Goal: Task Accomplishment & Management: Manage account settings

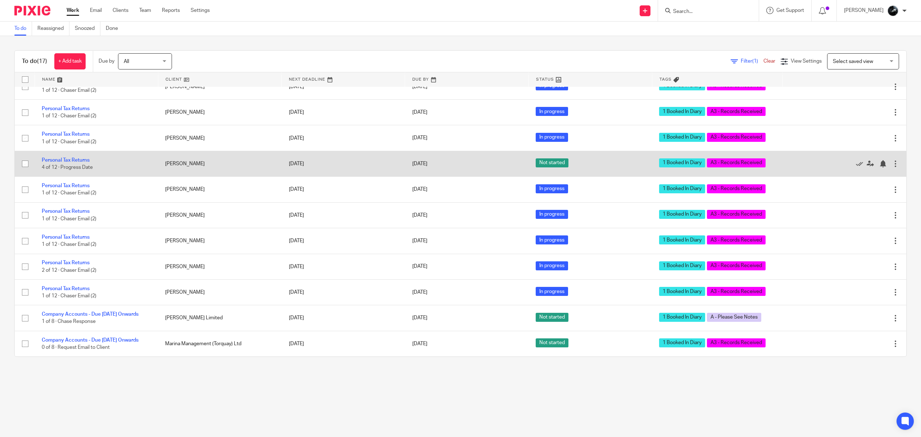
scroll to position [207, 0]
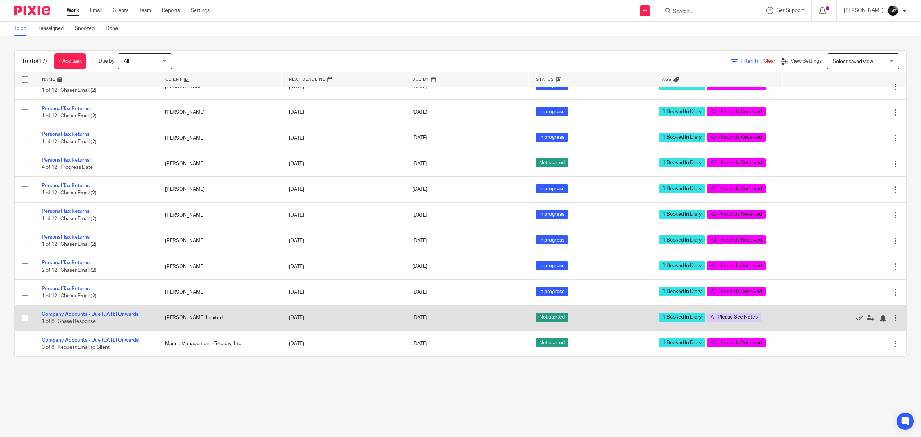
click at [104, 311] on link "Company Accounts - Due [DATE] Onwards" at bounding box center [90, 313] width 97 height 5
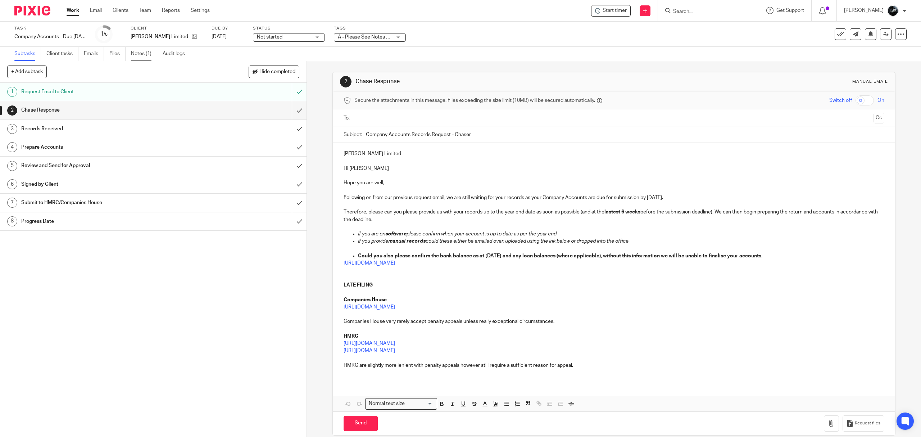
click at [150, 55] on link "Notes (1)" at bounding box center [144, 54] width 26 height 14
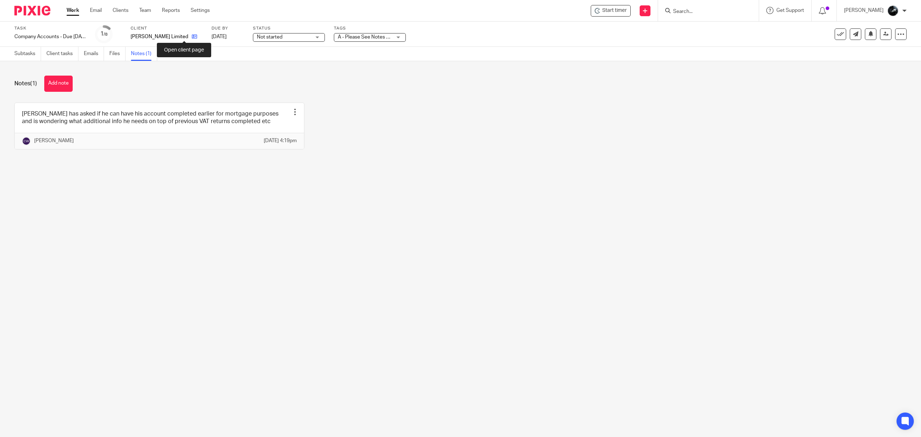
click at [192, 36] on icon at bounding box center [194, 36] width 5 height 5
click at [54, 90] on button "Add note" at bounding box center [58, 84] width 28 height 16
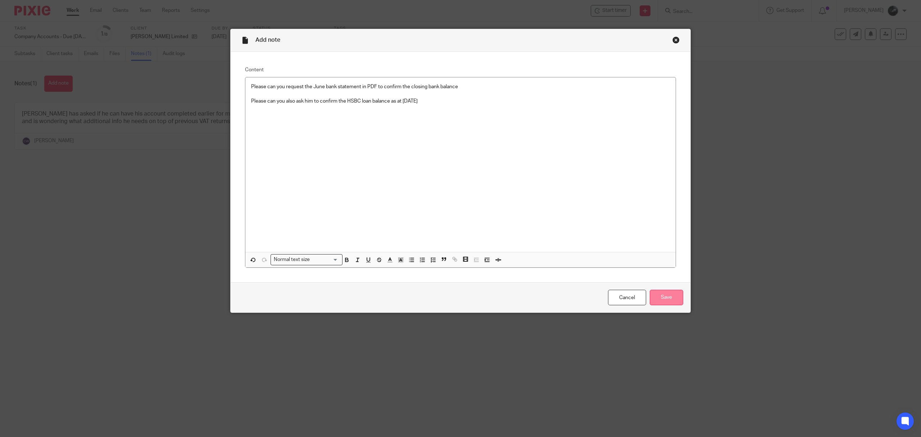
click at [649, 294] on input "Save" at bounding box center [665, 296] width 33 height 15
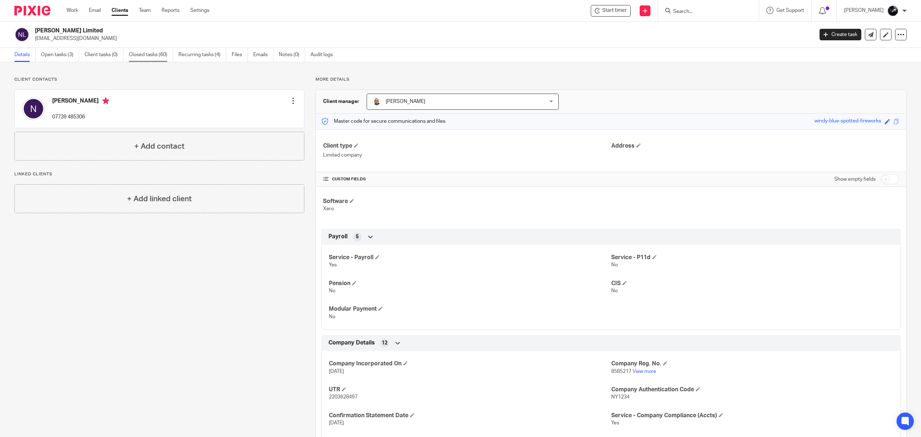
click at [146, 55] on link "Closed tasks (60)" at bounding box center [151, 55] width 44 height 14
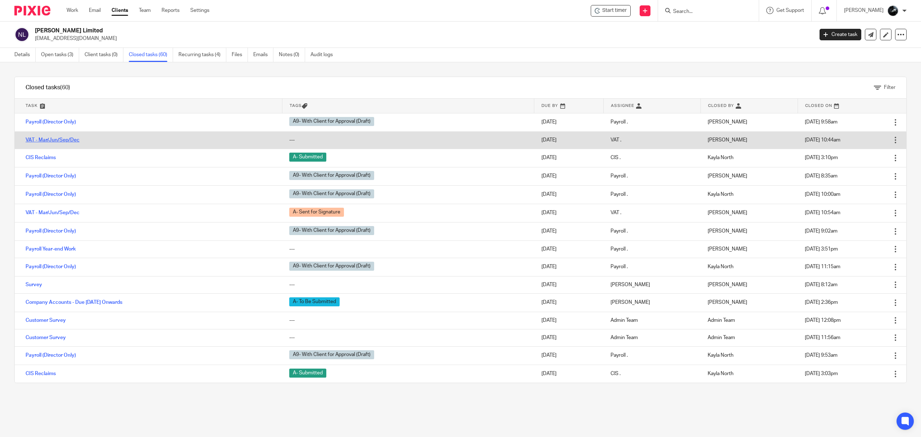
click at [69, 140] on link "VAT - Mar/Jun/Sep/Dec" at bounding box center [53, 139] width 54 height 5
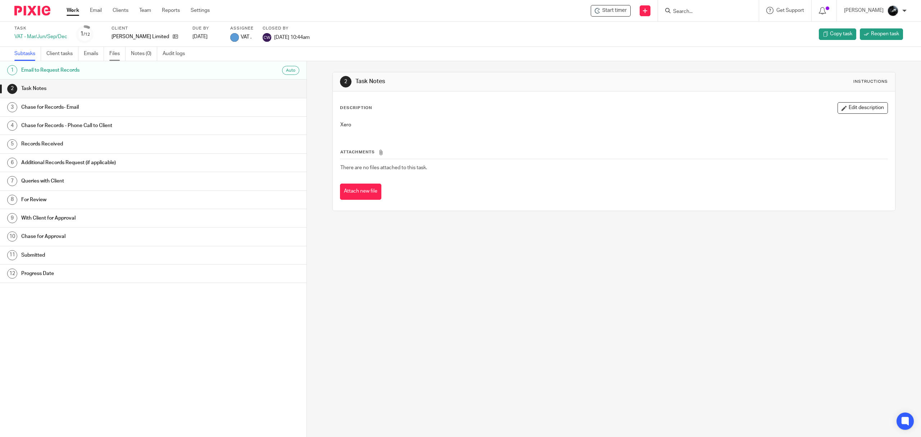
click at [120, 55] on link "Files" at bounding box center [117, 54] width 16 height 14
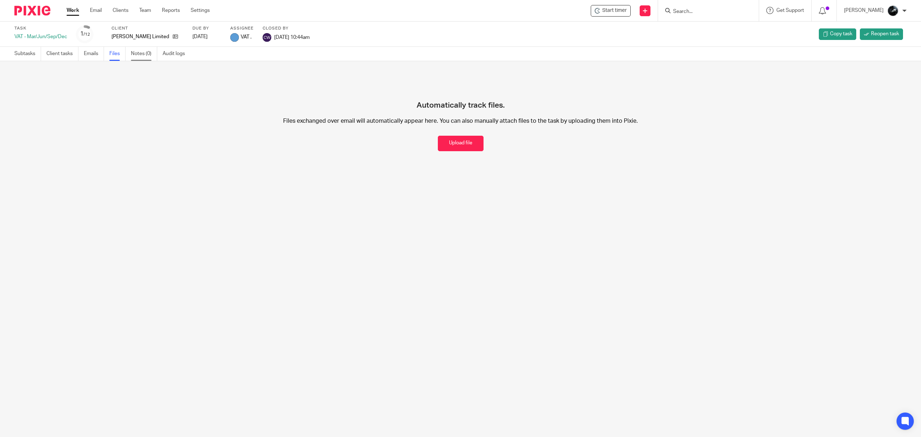
click at [141, 54] on link "Notes (0)" at bounding box center [144, 54] width 26 height 14
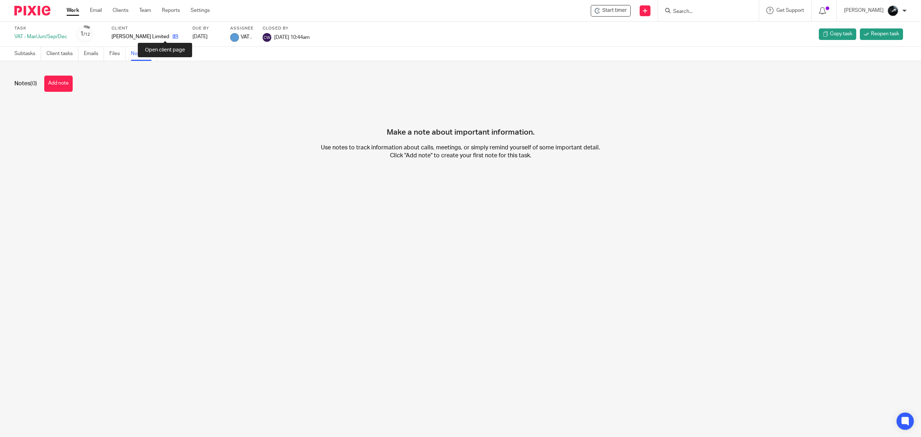
click at [173, 35] on icon at bounding box center [175, 36] width 5 height 5
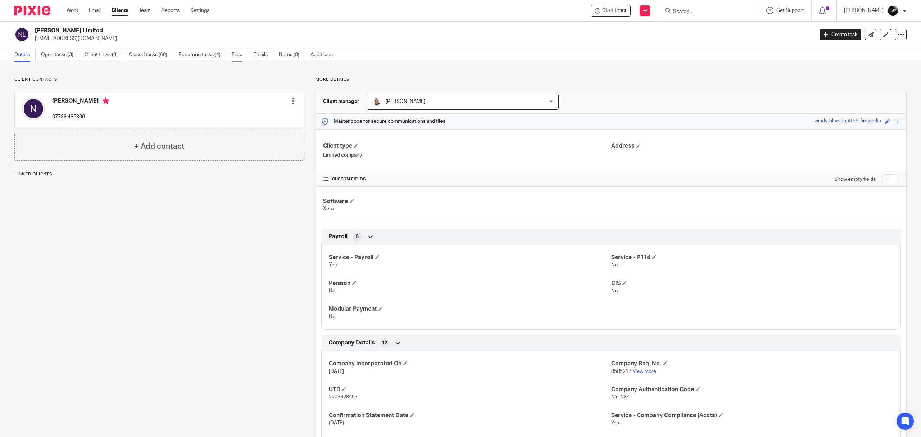
click at [232, 58] on link "Files" at bounding box center [240, 55] width 16 height 14
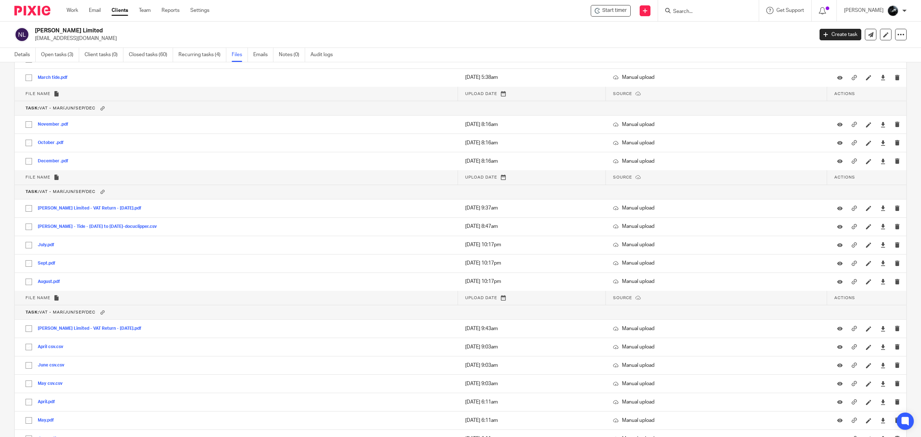
scroll to position [527, 0]
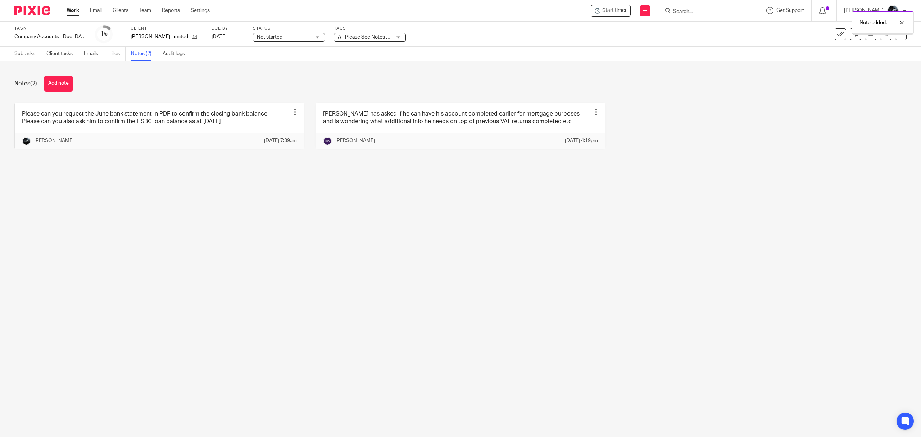
click at [376, 37] on span "A - Please See Notes + 1" at bounding box center [365, 37] width 55 height 5
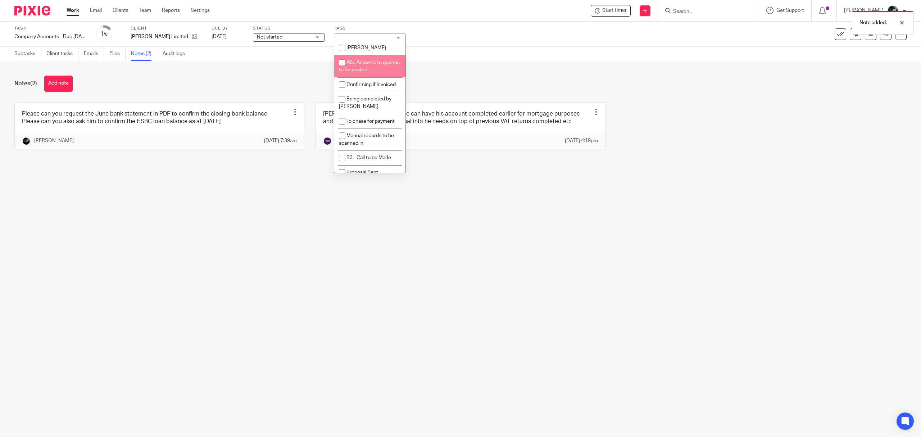
scroll to position [671, 0]
checkbox input "false"
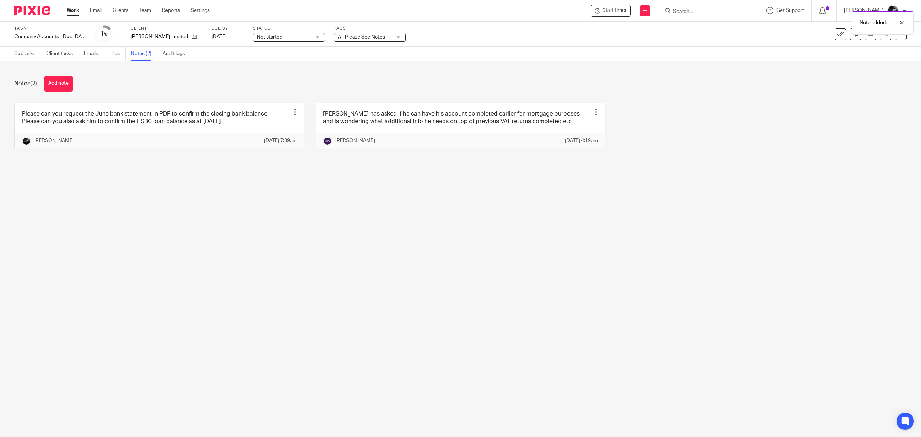
click at [818, 140] on div "Please can you request the June bank statement in PDF to confirm the closing ba…" at bounding box center [454, 131] width 903 height 58
click at [883, 35] on icon at bounding box center [885, 33] width 5 height 5
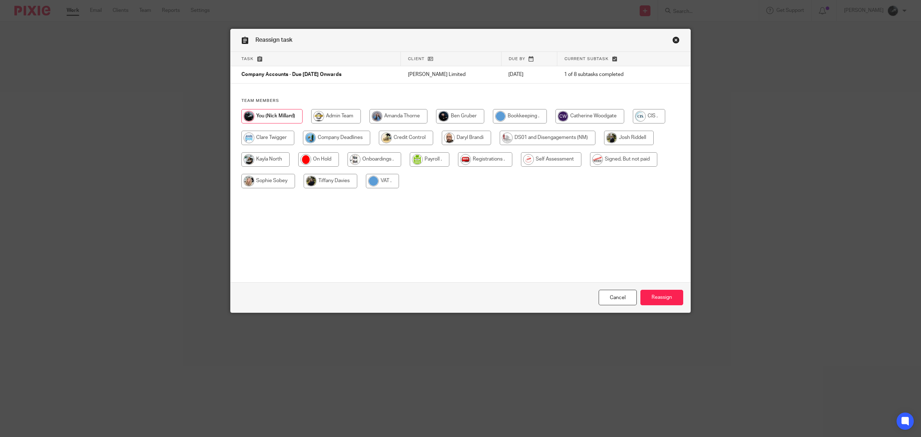
click at [596, 114] on input "radio" at bounding box center [589, 116] width 69 height 14
radio input "true"
click at [642, 295] on input "Reassign" at bounding box center [661, 296] width 43 height 15
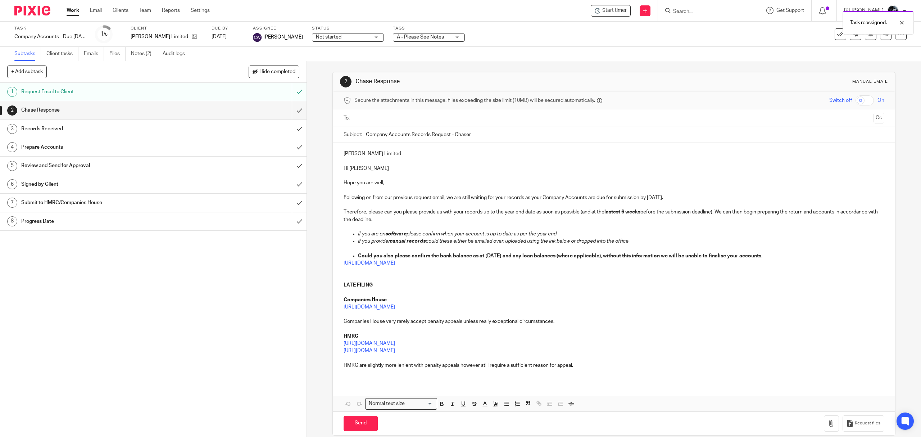
click at [27, 8] on img at bounding box center [32, 11] width 36 height 10
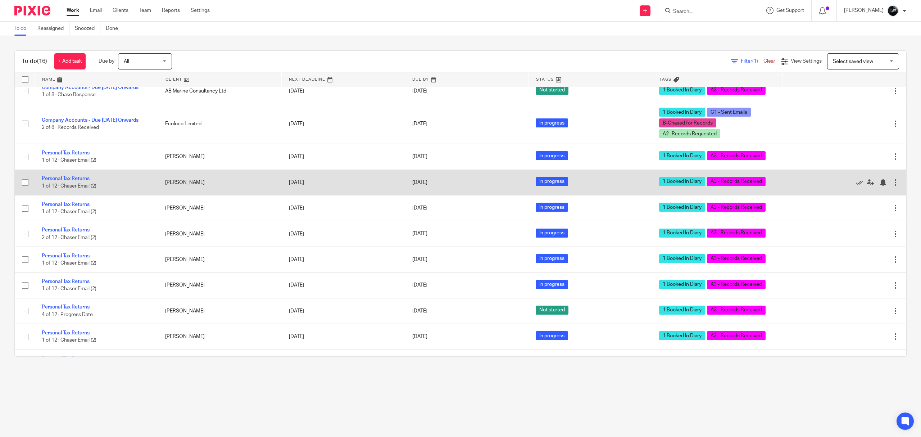
scroll to position [96, 0]
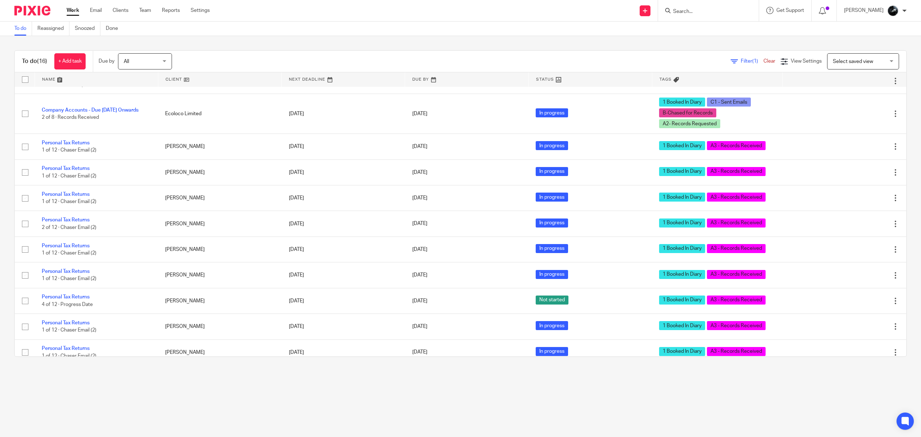
click at [702, 11] on input "Search" at bounding box center [704, 12] width 65 height 6
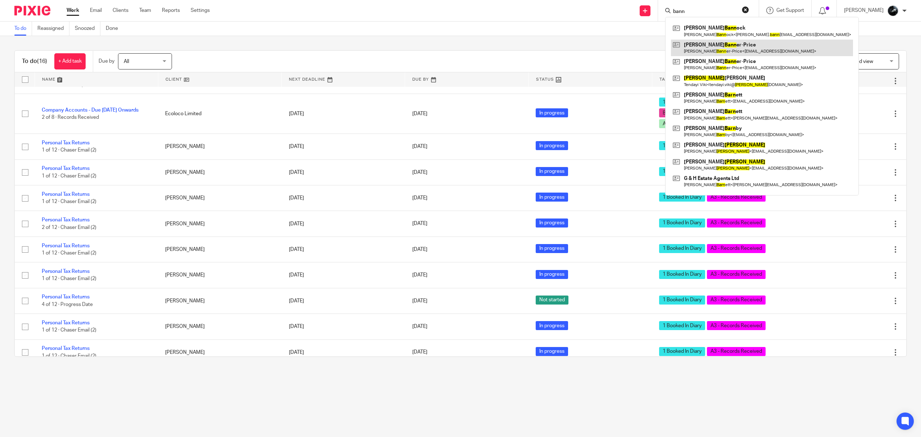
type input "bann"
click at [732, 42] on link at bounding box center [762, 48] width 182 height 17
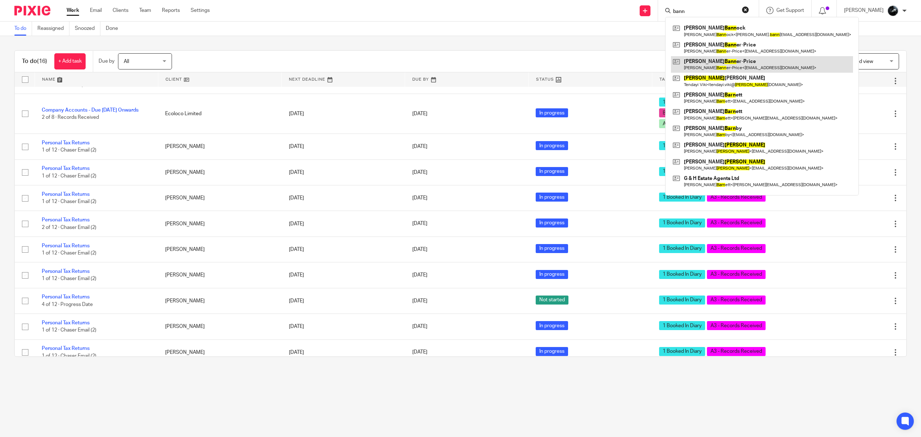
click at [730, 62] on link at bounding box center [762, 64] width 182 height 17
drag, startPoint x: 707, startPoint y: 10, endPoint x: 662, endPoint y: 3, distance: 44.8
click at [662, 3] on div "Send new email Create task Add client bann Sarah Bann ock Sarah Bann ock < sara…" at bounding box center [570, 10] width 700 height 21
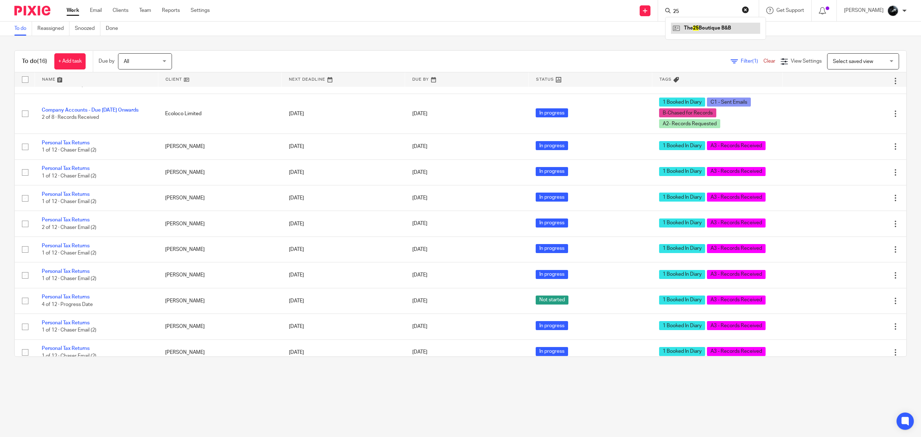
type input "25"
click at [730, 31] on link at bounding box center [715, 28] width 89 height 11
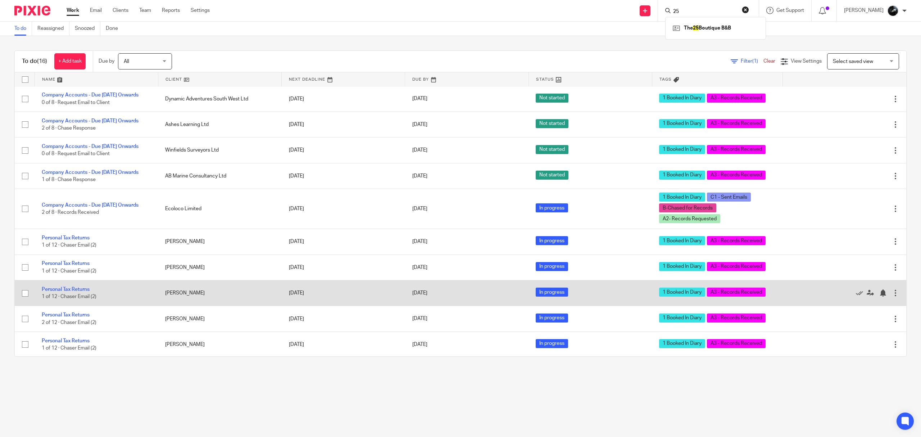
scroll to position [0, 0]
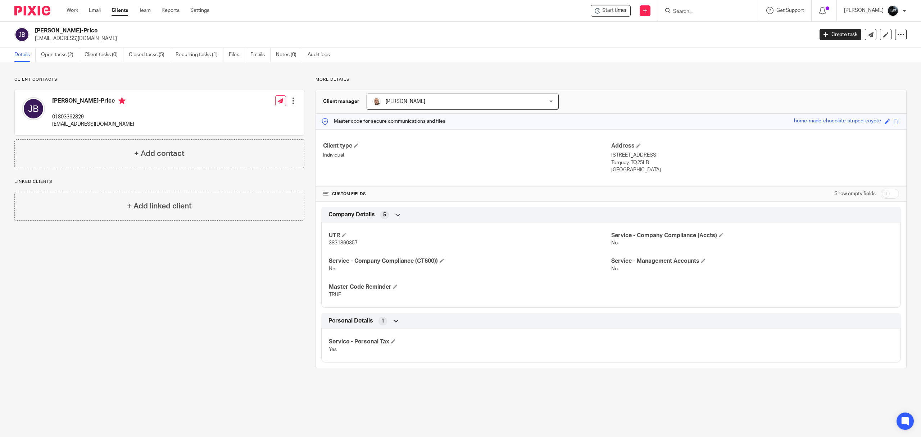
click at [58, 47] on div "[PERSON_NAME]-Price [EMAIL_ADDRESS][DOMAIN_NAME] Create task Update from Compan…" at bounding box center [460, 35] width 921 height 26
click at [60, 51] on link "Open tasks (2)" at bounding box center [60, 55] width 38 height 14
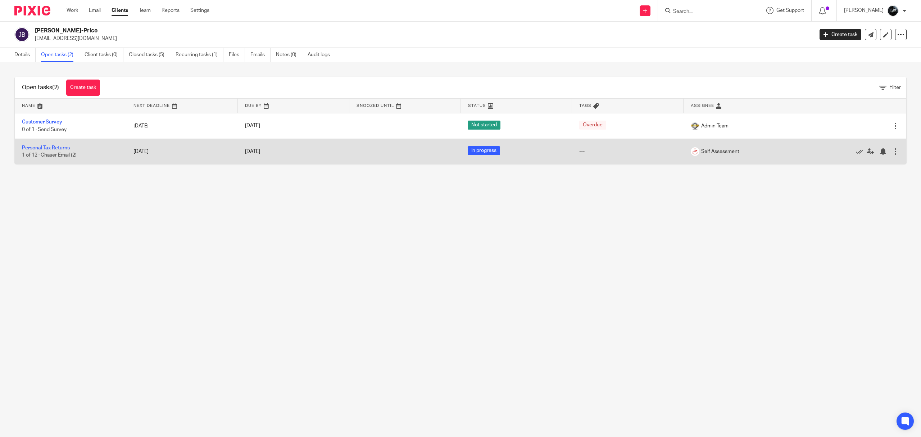
click at [37, 148] on link "Personal Tax Returns" at bounding box center [46, 147] width 48 height 5
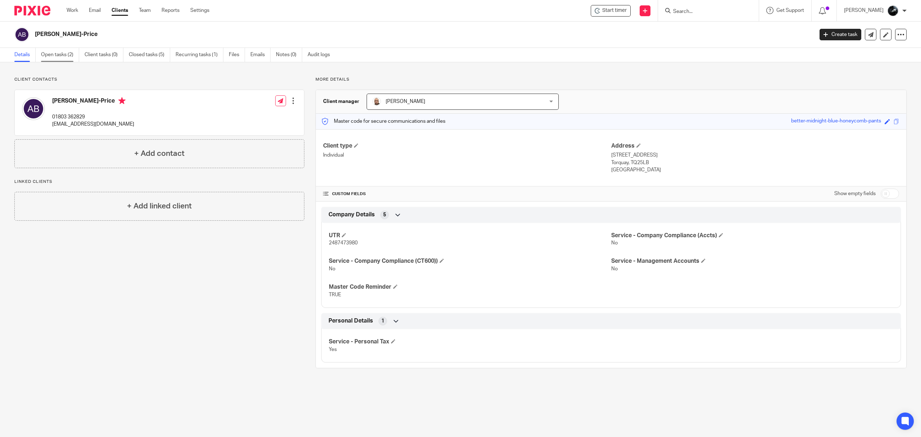
click at [58, 58] on link "Open tasks (2)" at bounding box center [60, 55] width 38 height 14
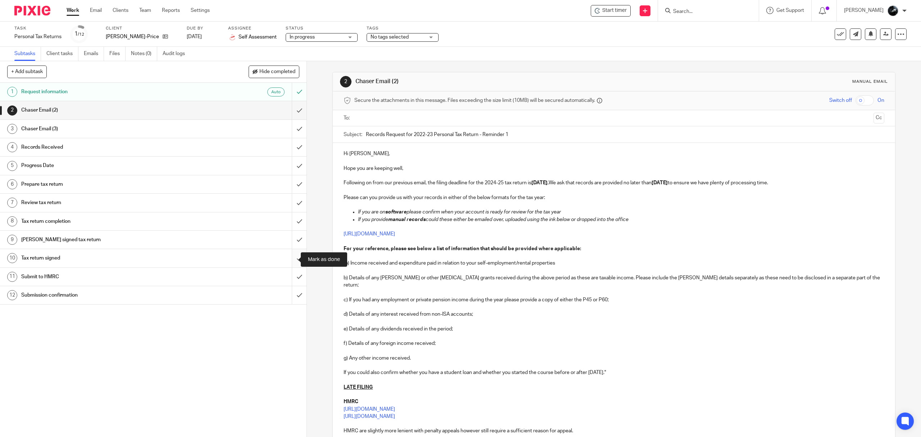
click at [291, 261] on input "submit" at bounding box center [153, 258] width 306 height 18
click at [284, 244] on input "submit" at bounding box center [153, 239] width 306 height 18
click at [286, 223] on input "submit" at bounding box center [153, 221] width 306 height 18
click at [288, 204] on input "submit" at bounding box center [153, 202] width 306 height 18
click at [288, 184] on input "submit" at bounding box center [153, 184] width 306 height 18
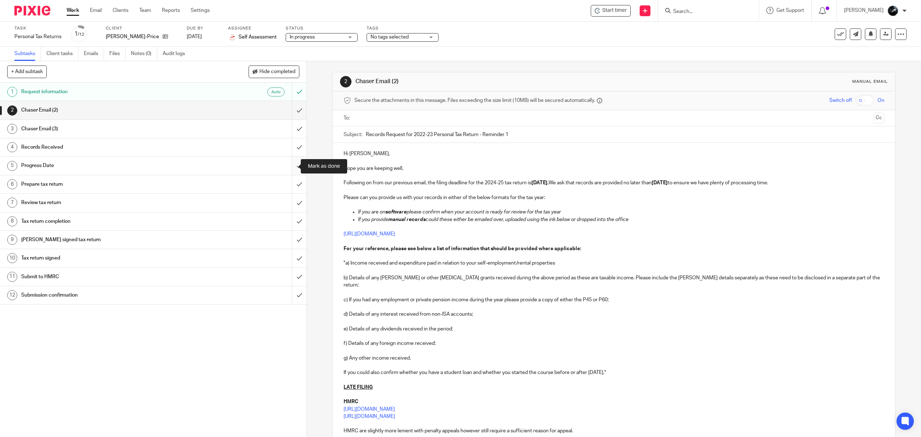
click at [287, 163] on input "submit" at bounding box center [153, 165] width 306 height 18
click at [287, 147] on input "submit" at bounding box center [153, 147] width 306 height 18
click at [288, 127] on input "submit" at bounding box center [153, 129] width 306 height 18
click at [289, 113] on input "submit" at bounding box center [153, 110] width 306 height 18
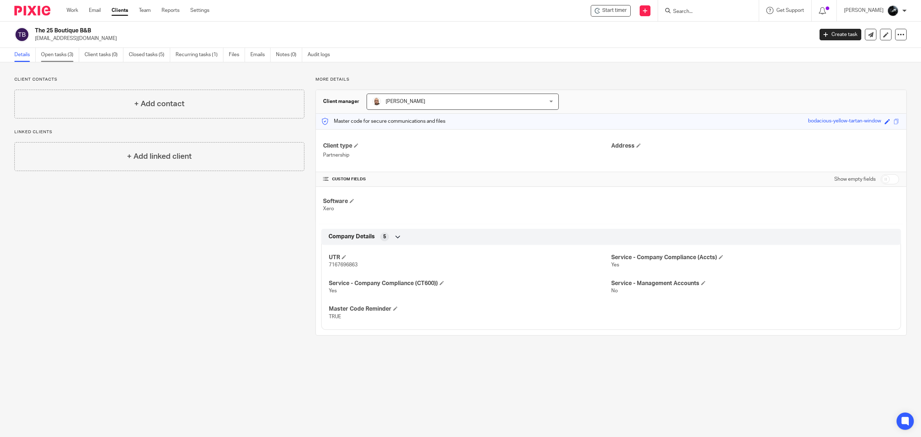
click at [49, 54] on link "Open tasks (3)" at bounding box center [60, 55] width 38 height 14
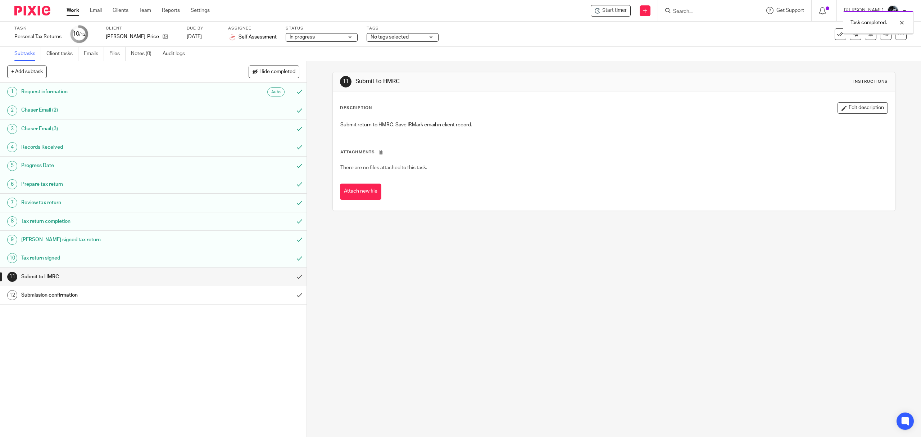
click at [413, 41] on span "No tags selected" at bounding box center [397, 37] width 54 height 8
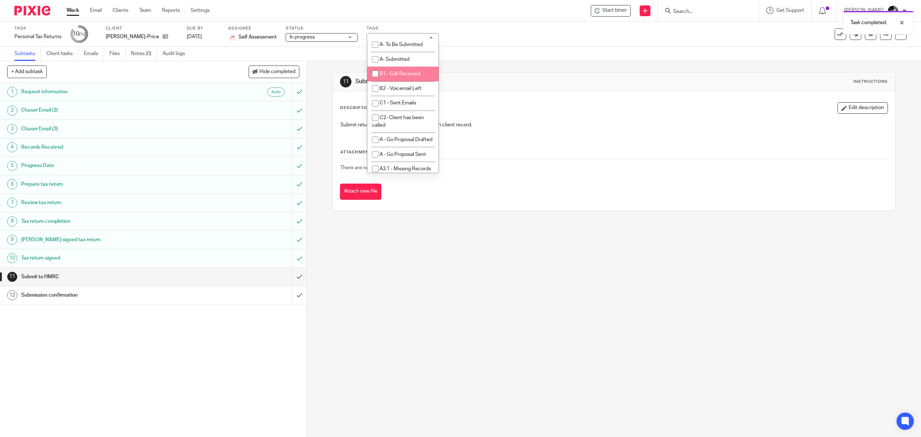
scroll to position [479, 0]
click at [408, 23] on li "B- Chased for Approval" at bounding box center [402, 15] width 71 height 15
click at [405, 23] on li "B- Chased for Approval" at bounding box center [402, 15] width 71 height 15
checkbox input "false"
click at [405, 38] on li "A- To Be Submitted" at bounding box center [402, 30] width 71 height 15
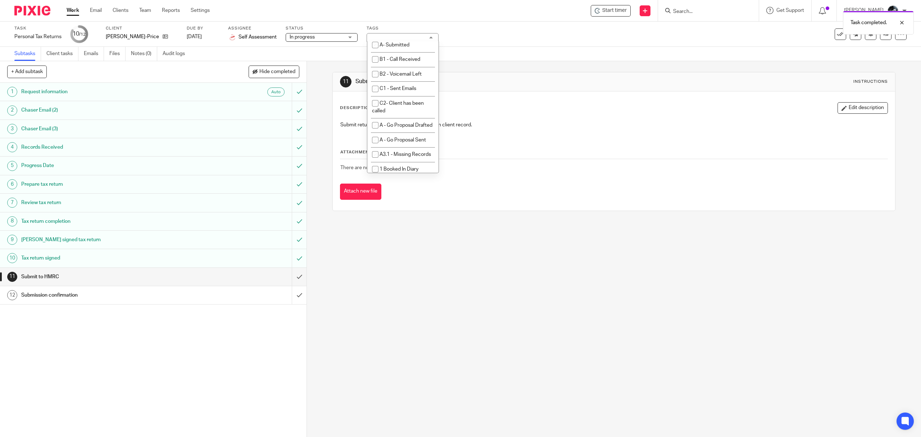
checkbox input "true"
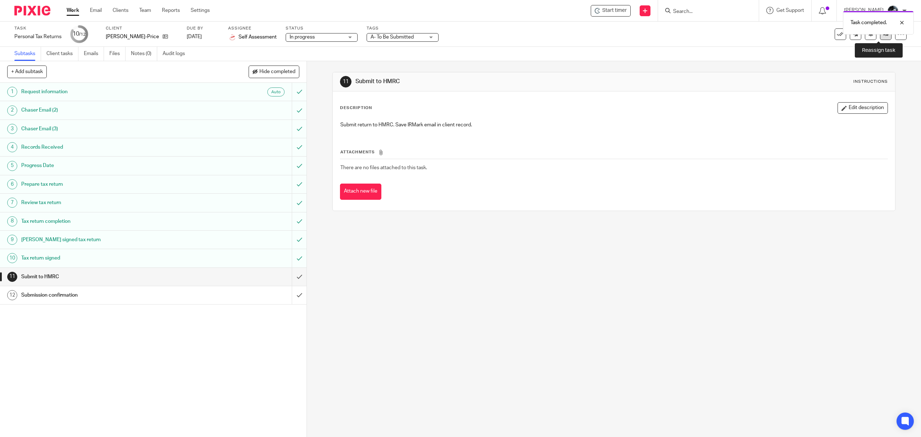
click at [883, 36] on icon at bounding box center [885, 33] width 5 height 5
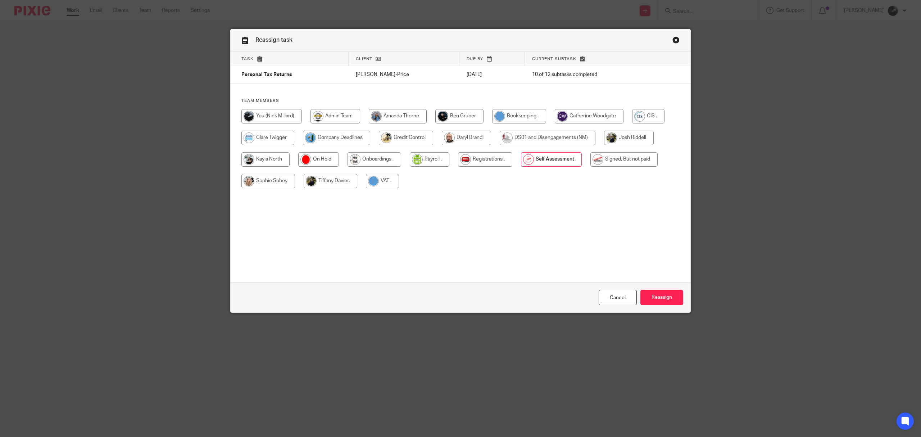
click at [608, 159] on input "radio" at bounding box center [623, 159] width 67 height 14
radio input "true"
click at [654, 293] on input "Reassign" at bounding box center [661, 296] width 43 height 15
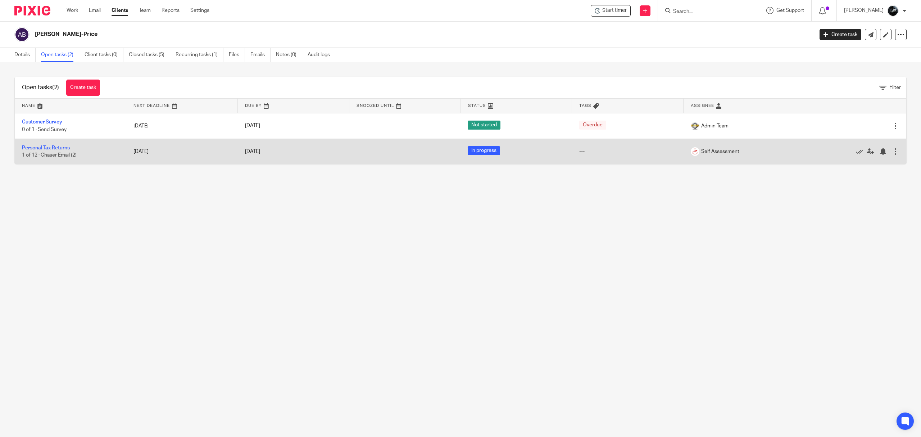
click at [54, 146] on link "Personal Tax Returns" at bounding box center [46, 147] width 48 height 5
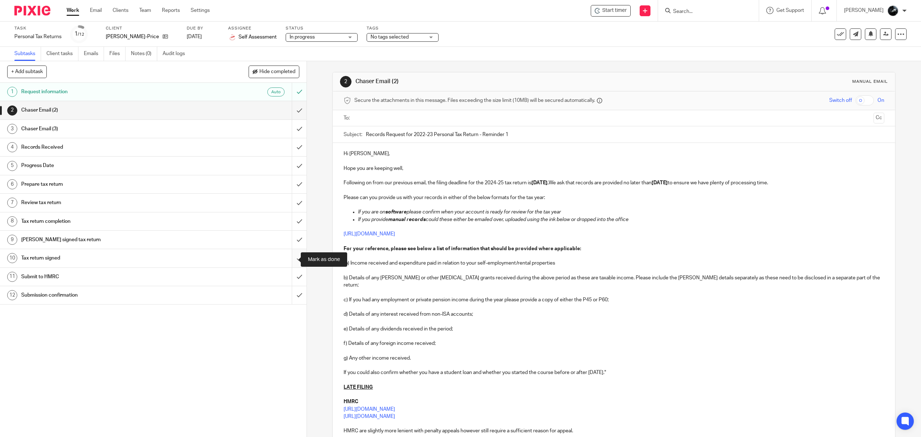
click at [291, 259] on input "submit" at bounding box center [153, 258] width 306 height 18
click at [291, 245] on input "submit" at bounding box center [153, 239] width 306 height 18
click at [291, 218] on input "submit" at bounding box center [153, 221] width 306 height 18
drag, startPoint x: 291, startPoint y: 201, endPoint x: 291, endPoint y: 197, distance: 4.3
click at [291, 201] on input "submit" at bounding box center [153, 202] width 306 height 18
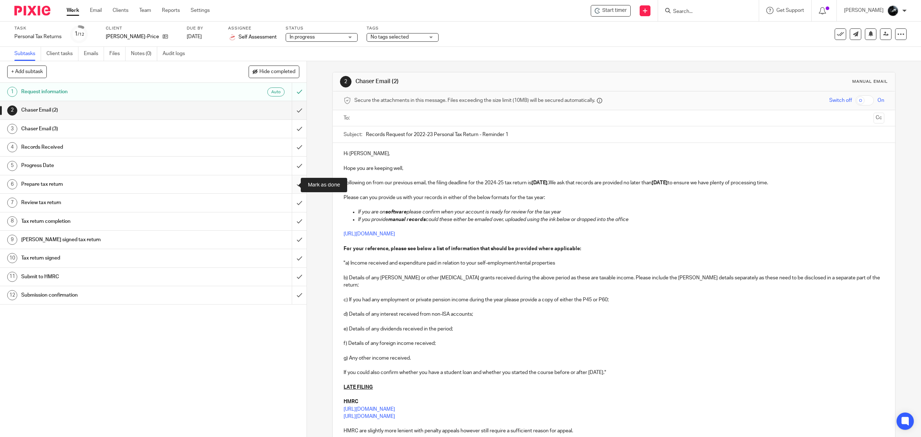
click at [289, 186] on input "submit" at bounding box center [153, 184] width 306 height 18
click at [288, 169] on input "submit" at bounding box center [153, 165] width 306 height 18
click at [288, 151] on input "submit" at bounding box center [153, 147] width 306 height 18
click at [288, 134] on input "submit" at bounding box center [153, 129] width 306 height 18
click at [291, 105] on input "submit" at bounding box center [153, 110] width 306 height 18
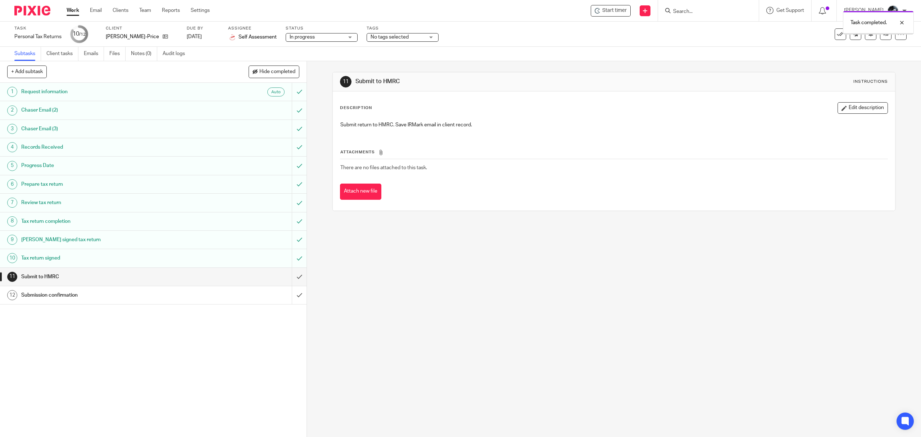
click at [424, 41] on span "No tags selected" at bounding box center [397, 37] width 54 height 8
checkbox input "true"
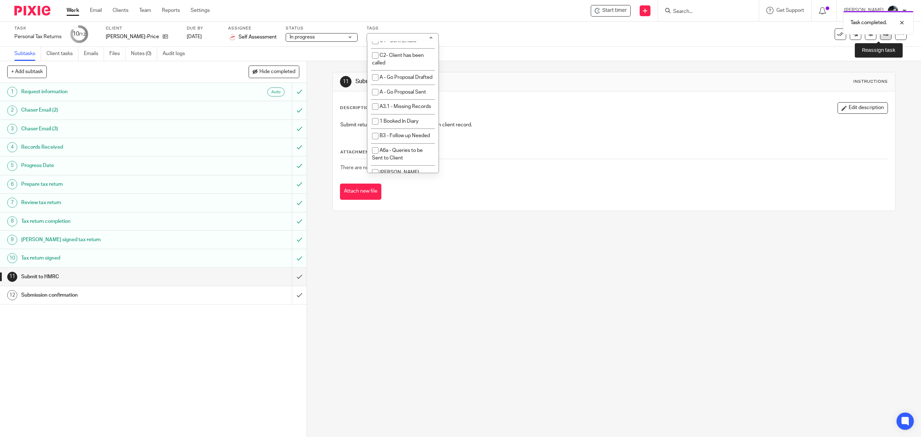
click at [883, 36] on icon at bounding box center [885, 33] width 5 height 5
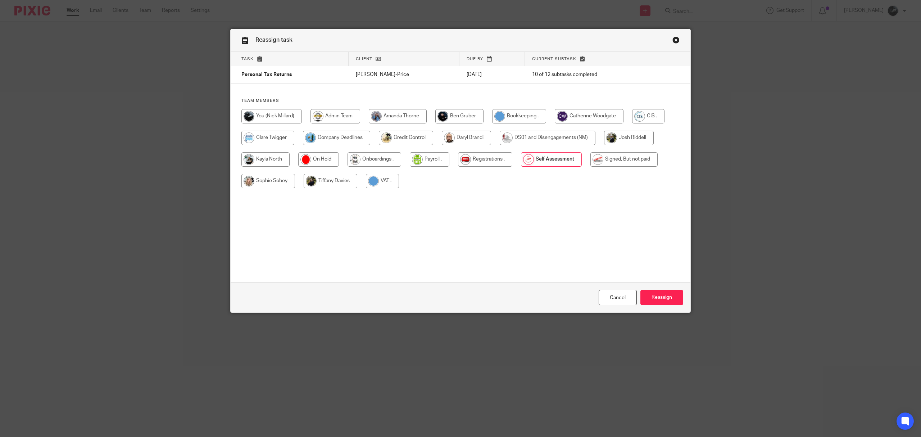
click at [612, 170] on div at bounding box center [460, 152] width 438 height 86
click at [619, 159] on input "radio" at bounding box center [623, 159] width 67 height 14
radio input "true"
click at [658, 291] on input "Reassign" at bounding box center [661, 296] width 43 height 15
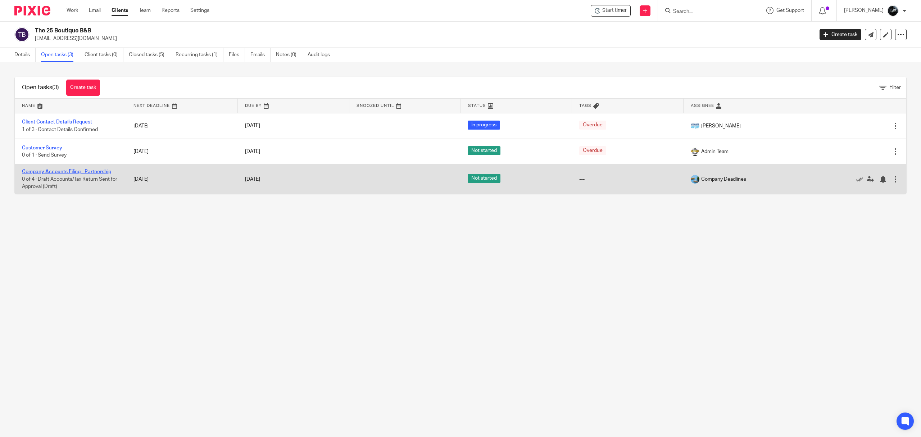
click at [64, 173] on link "Company Accounts Filing - Partnership" at bounding box center [66, 171] width 89 height 5
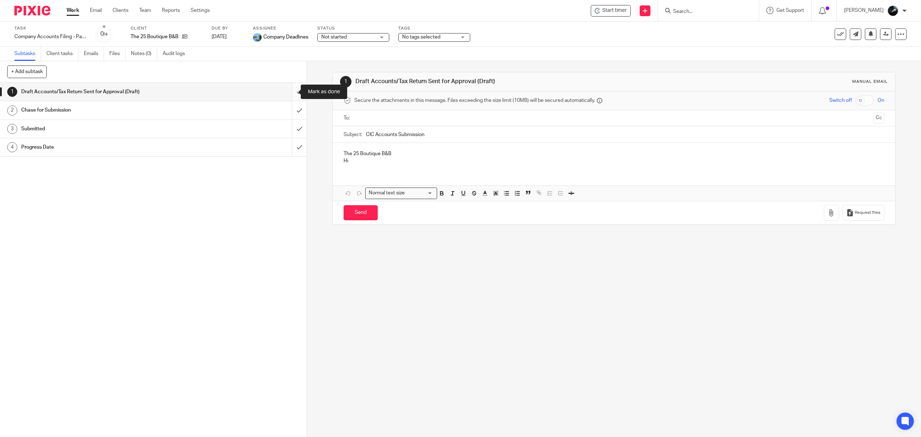
click at [288, 86] on input "submit" at bounding box center [153, 92] width 306 height 18
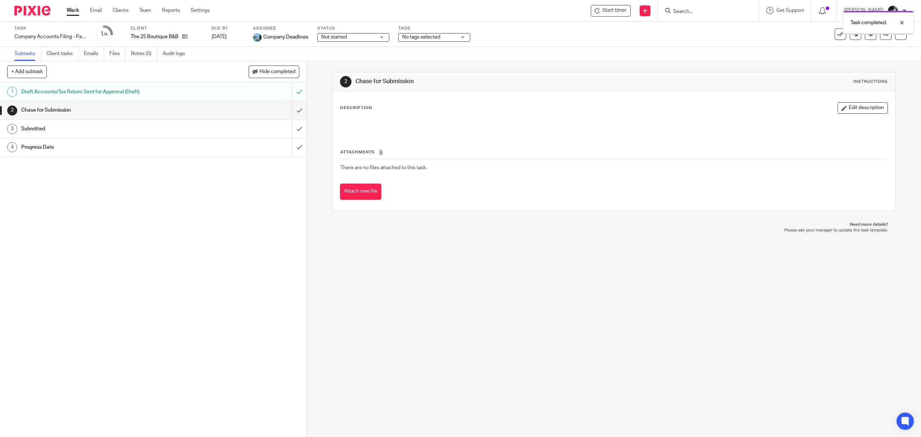
click at [289, 104] on input "submit" at bounding box center [153, 110] width 306 height 18
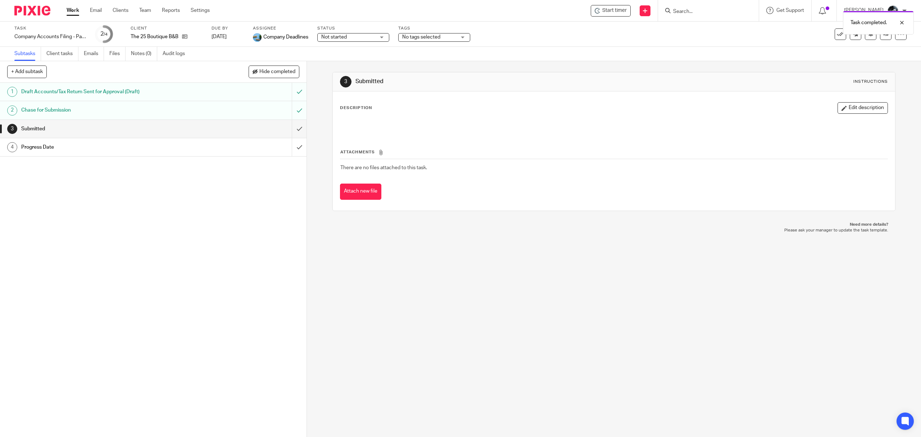
click at [443, 41] on span "No tags selected" at bounding box center [429, 37] width 54 height 8
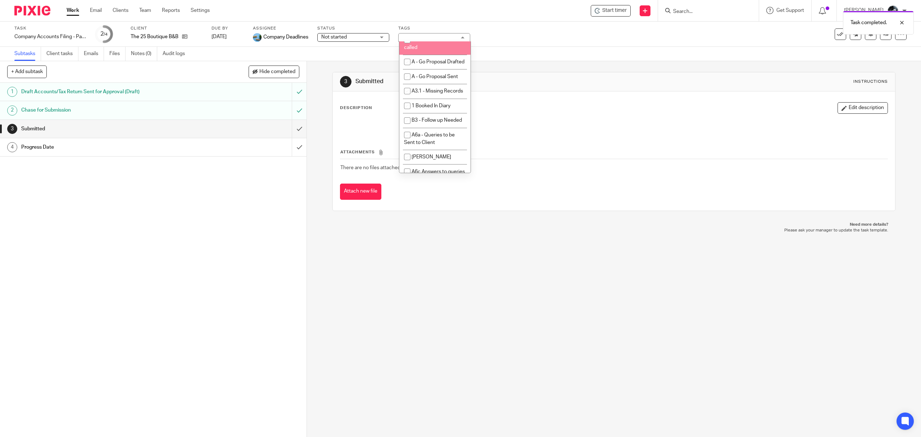
scroll to position [479, 0]
click at [432, 38] on li "A- To Be Submitted" at bounding box center [434, 30] width 71 height 15
checkbox input "true"
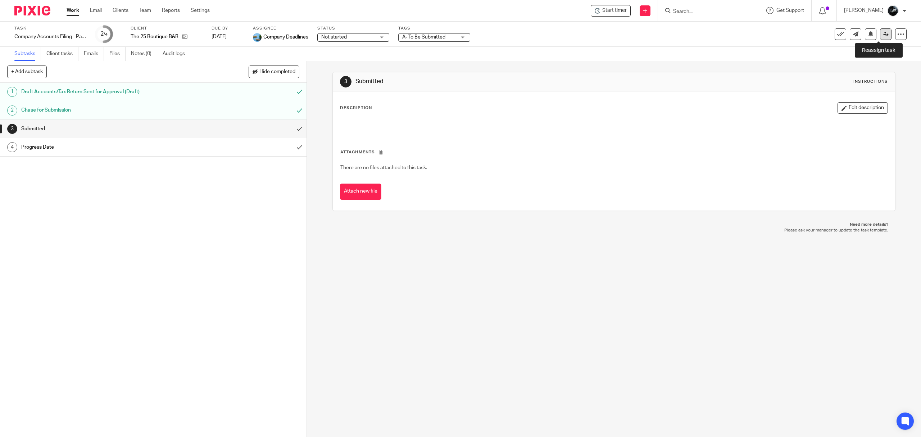
click at [883, 36] on icon at bounding box center [885, 33] width 5 height 5
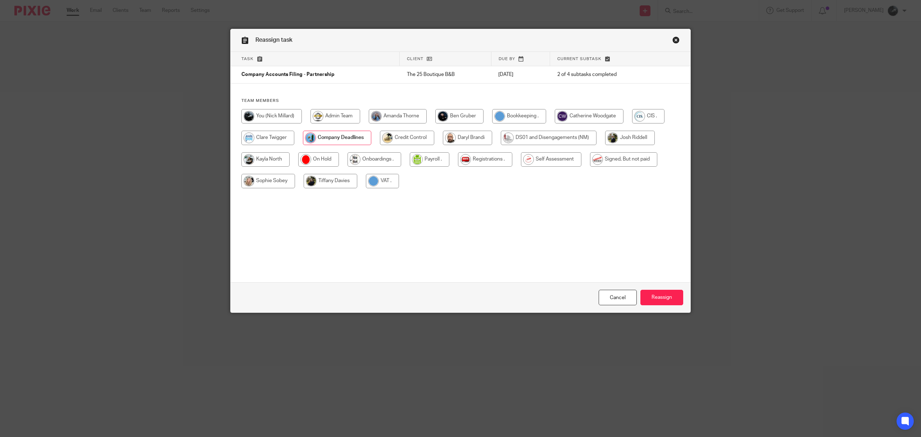
click at [622, 157] on input "radio" at bounding box center [623, 159] width 67 height 14
radio input "true"
click at [660, 301] on input "Reassign" at bounding box center [661, 296] width 43 height 15
